Goal: Task Accomplishment & Management: Use online tool/utility

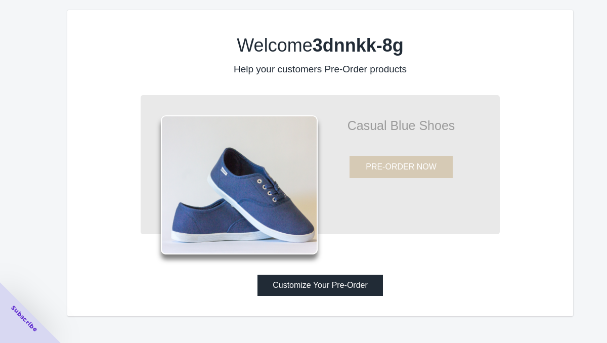
click at [325, 283] on button "Customize Your Pre-Order" at bounding box center [319, 284] width 125 height 21
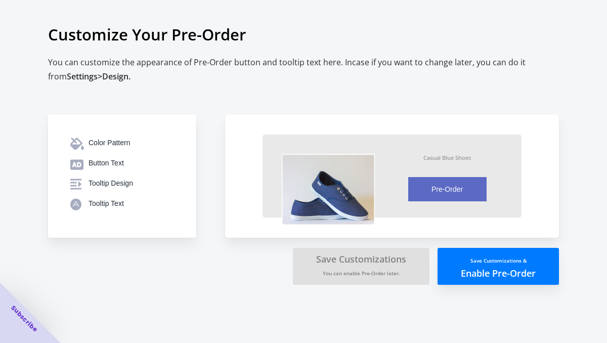
click at [521, 265] on button "Save Customizations & Enable Pre-Order" at bounding box center [497, 266] width 121 height 37
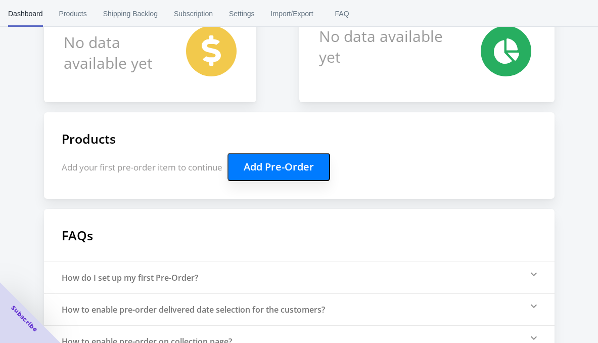
scroll to position [168, 0]
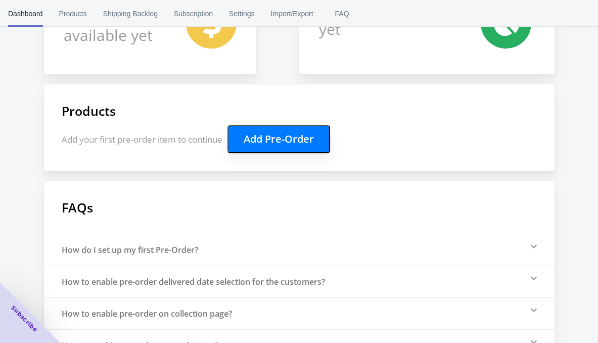
click at [281, 140] on button "Add Pre-Order" at bounding box center [278, 139] width 103 height 28
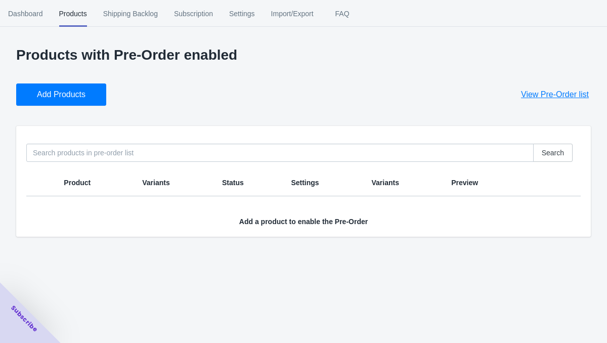
click at [47, 87] on button "Add Products" at bounding box center [61, 94] width 90 height 22
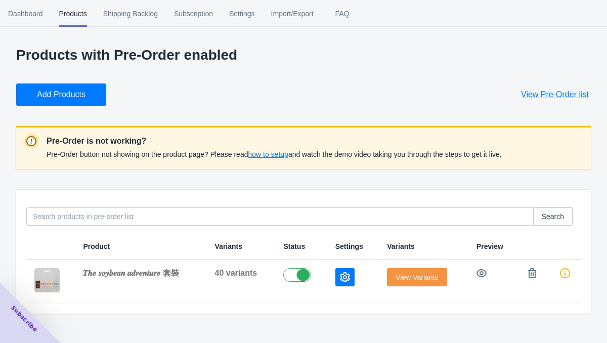
click at [260, 101] on div "Add Products View Pre-Order list" at bounding box center [299, 90] width 582 height 30
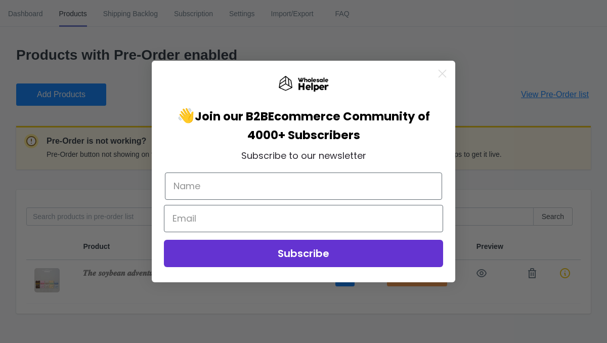
click at [445, 74] on circle "Close dialog" at bounding box center [442, 73] width 17 height 17
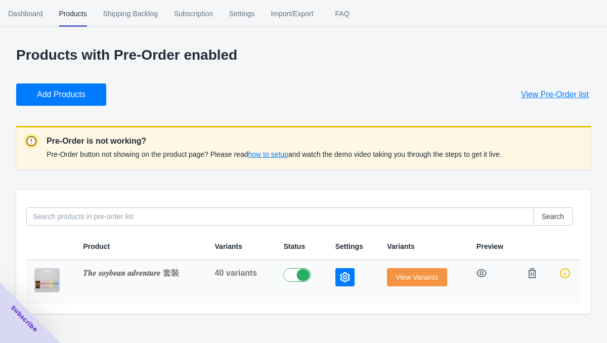
click at [429, 272] on button "View Variants" at bounding box center [417, 277] width 60 height 18
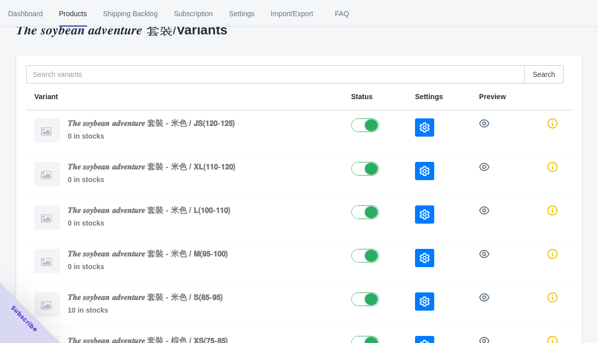
scroll to position [84, 0]
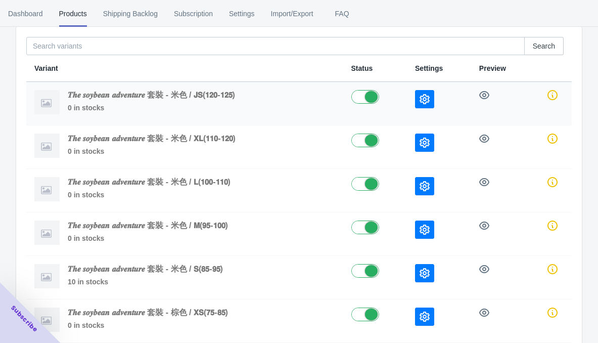
click at [377, 96] on label at bounding box center [375, 96] width 48 height 12
click at [387, 99] on label at bounding box center [375, 96] width 48 height 12
checkbox input "true"
click at [434, 101] on button "button" at bounding box center [424, 99] width 19 height 18
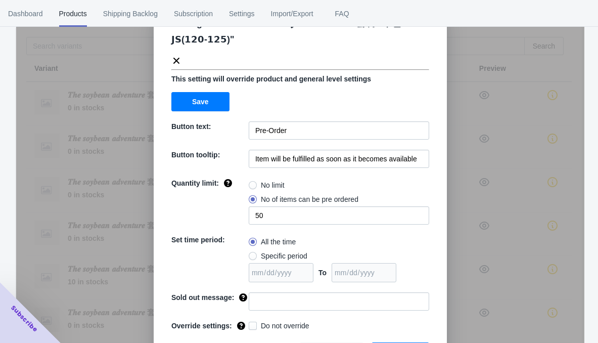
scroll to position [57, 0]
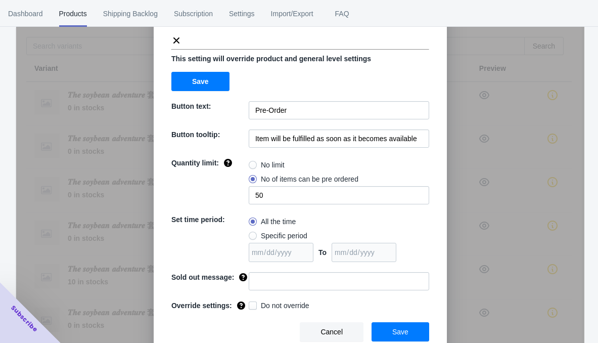
click at [200, 81] on span "Save" at bounding box center [200, 81] width 17 height 8
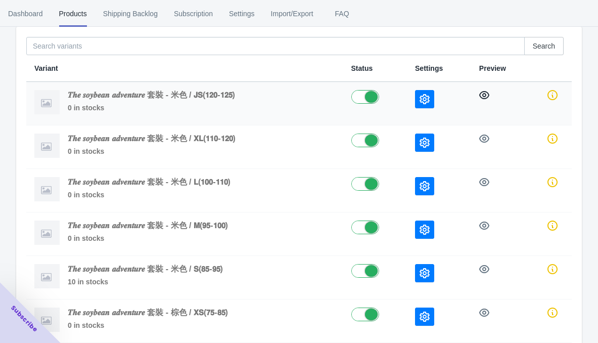
click at [488, 100] on button "button" at bounding box center [484, 95] width 18 height 18
click at [20, 8] on span "Dashboard" at bounding box center [25, 14] width 35 height 26
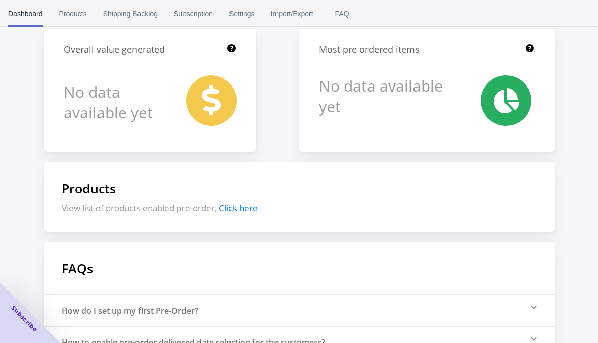
scroll to position [144, 0]
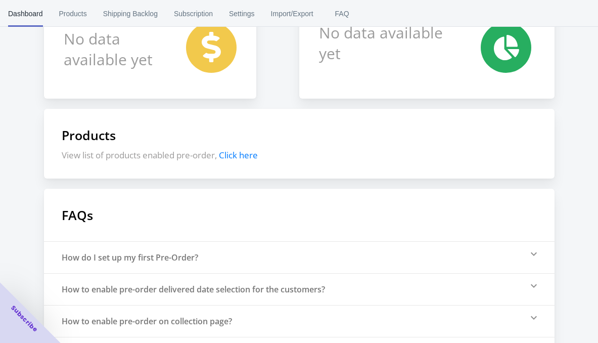
click at [244, 155] on span "Click here" at bounding box center [238, 155] width 39 height 12
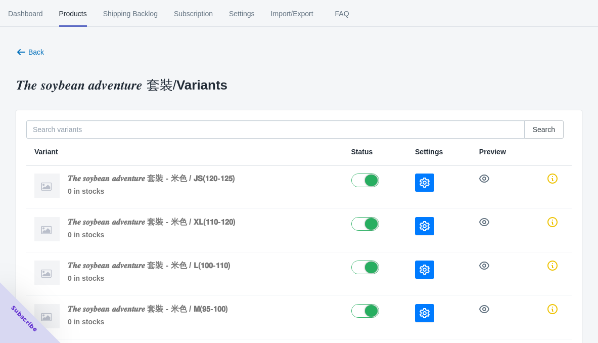
scroll to position [0, 0]
